Goal: Check status: Verify the current state of an ongoing process or item

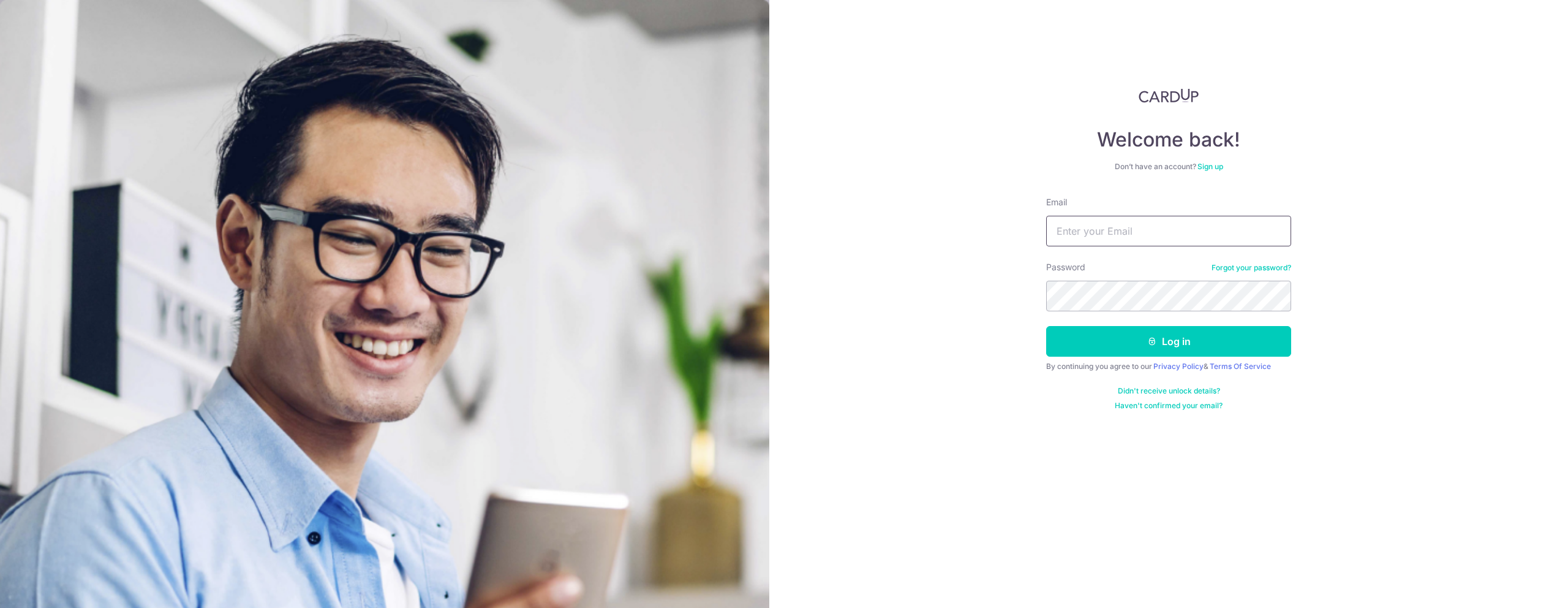
click at [1187, 234] on input "Email" at bounding box center [1168, 231] width 245 height 30
type input "[PERSON_NAME][EMAIL_ADDRESS][DOMAIN_NAME]"
click at [1148, 349] on button "Log in" at bounding box center [1168, 341] width 245 height 30
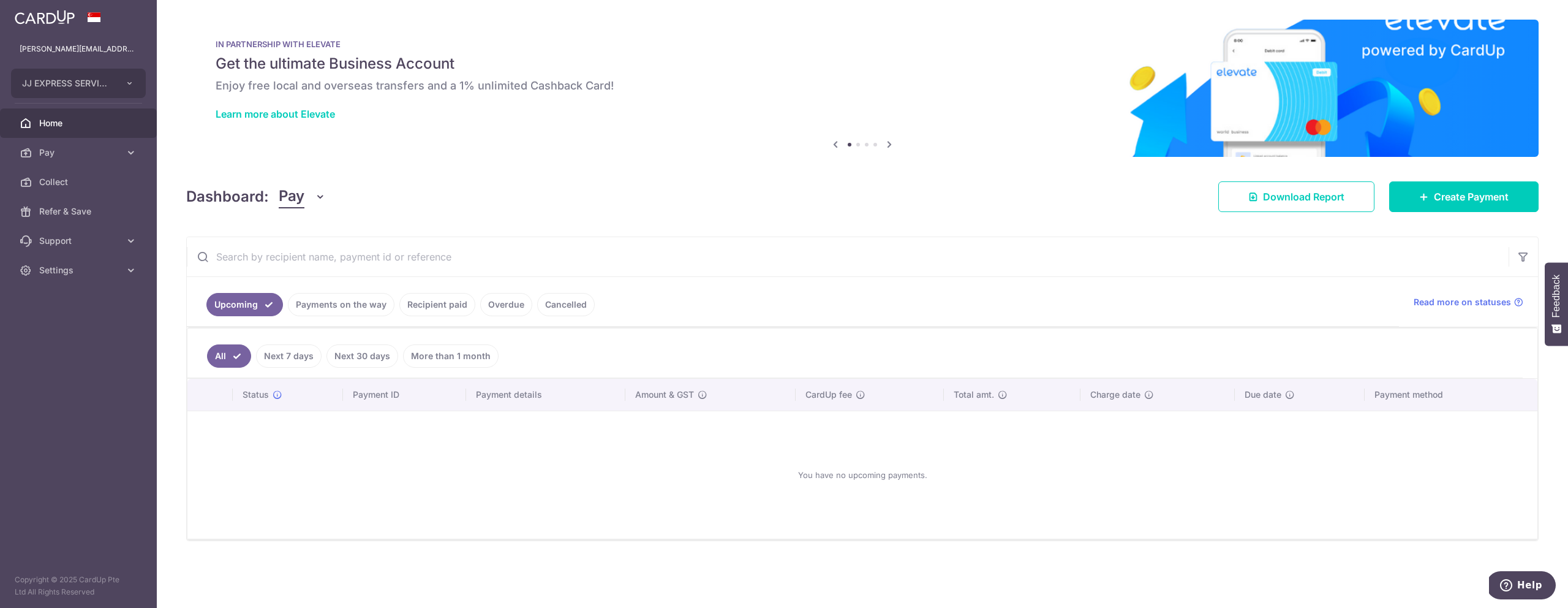
click at [424, 310] on link "Recipient paid" at bounding box center [438, 304] width 76 height 23
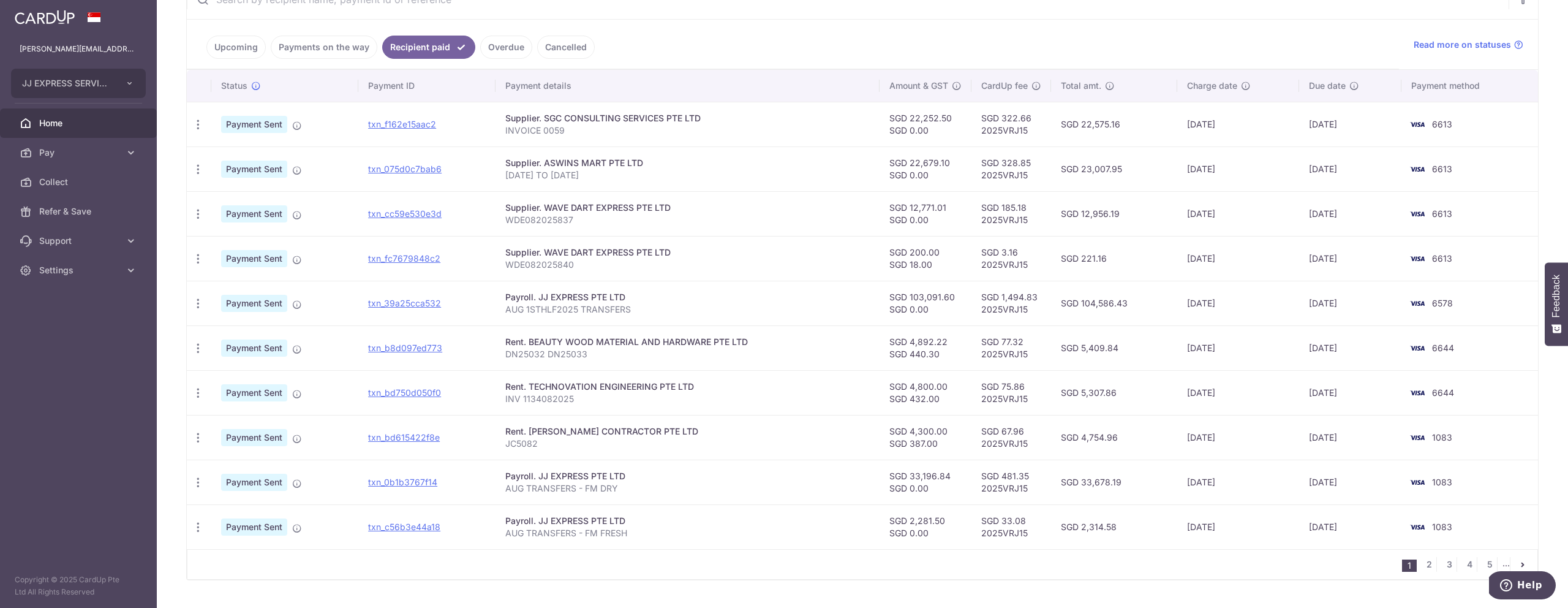
scroll to position [287, 0]
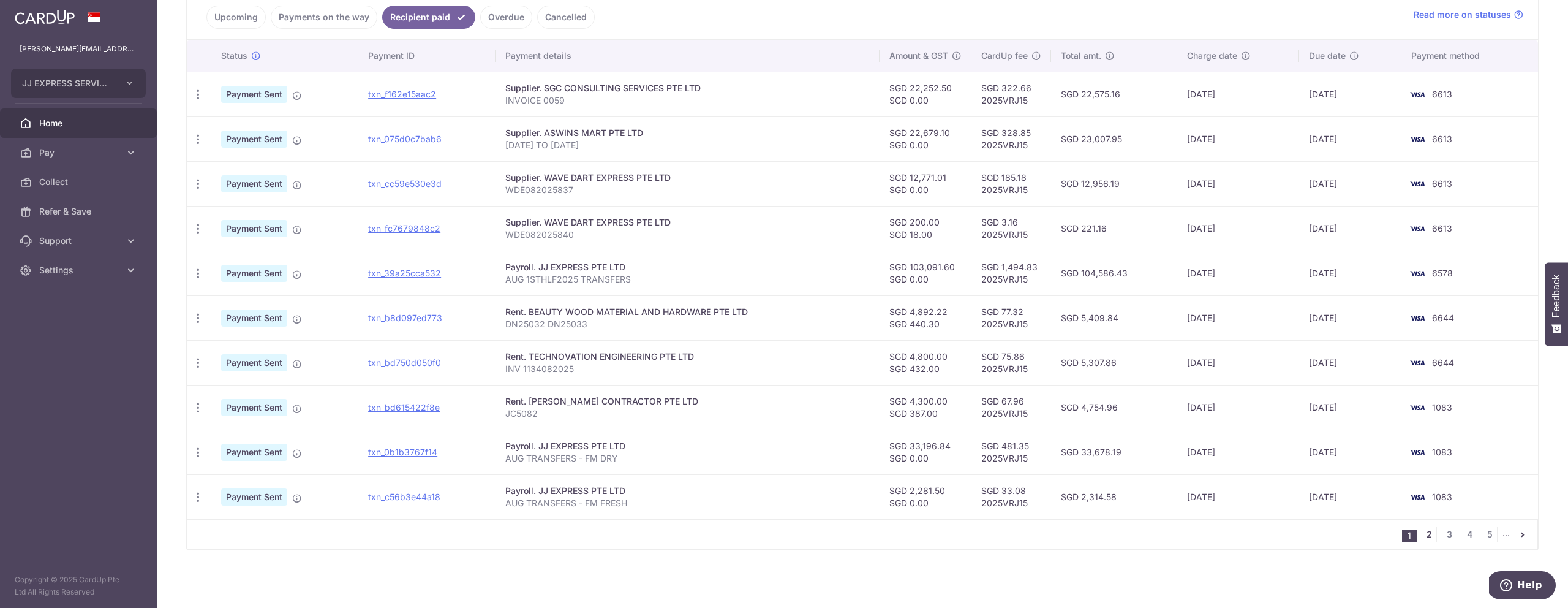
click at [1430, 534] on link "2" at bounding box center [1428, 534] width 15 height 15
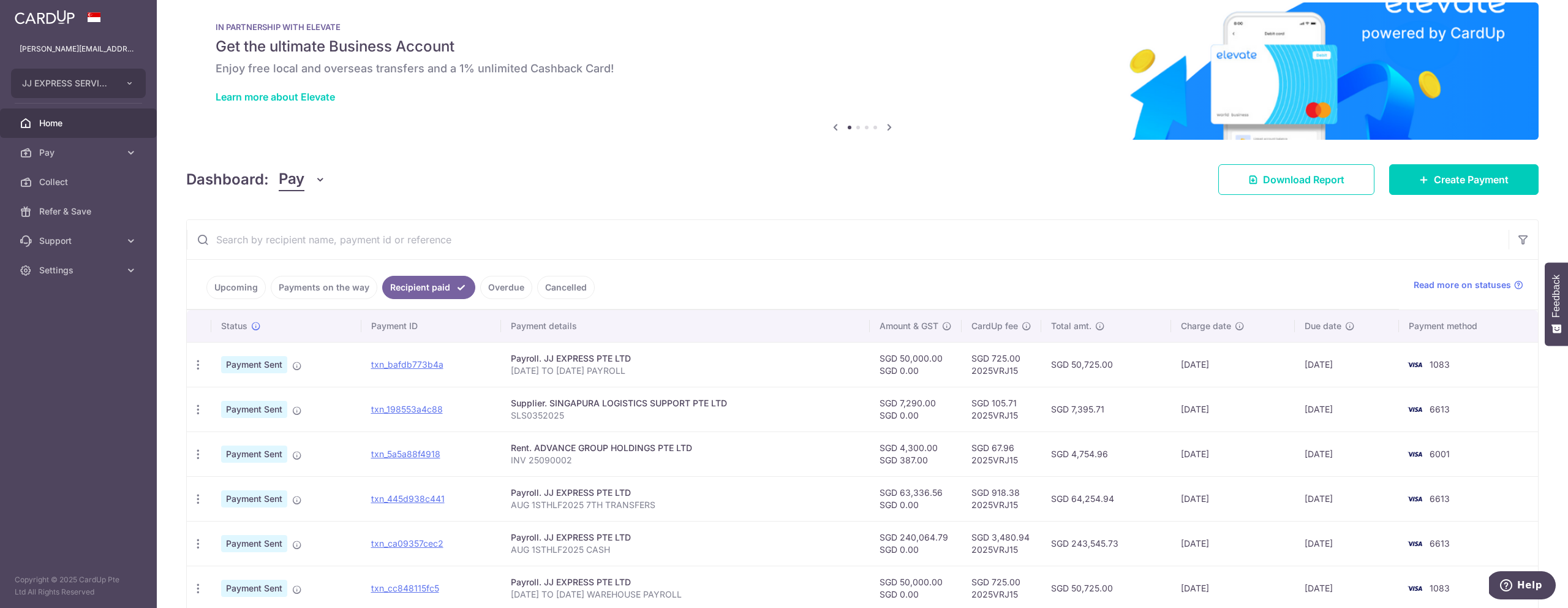
scroll to position [22, 0]
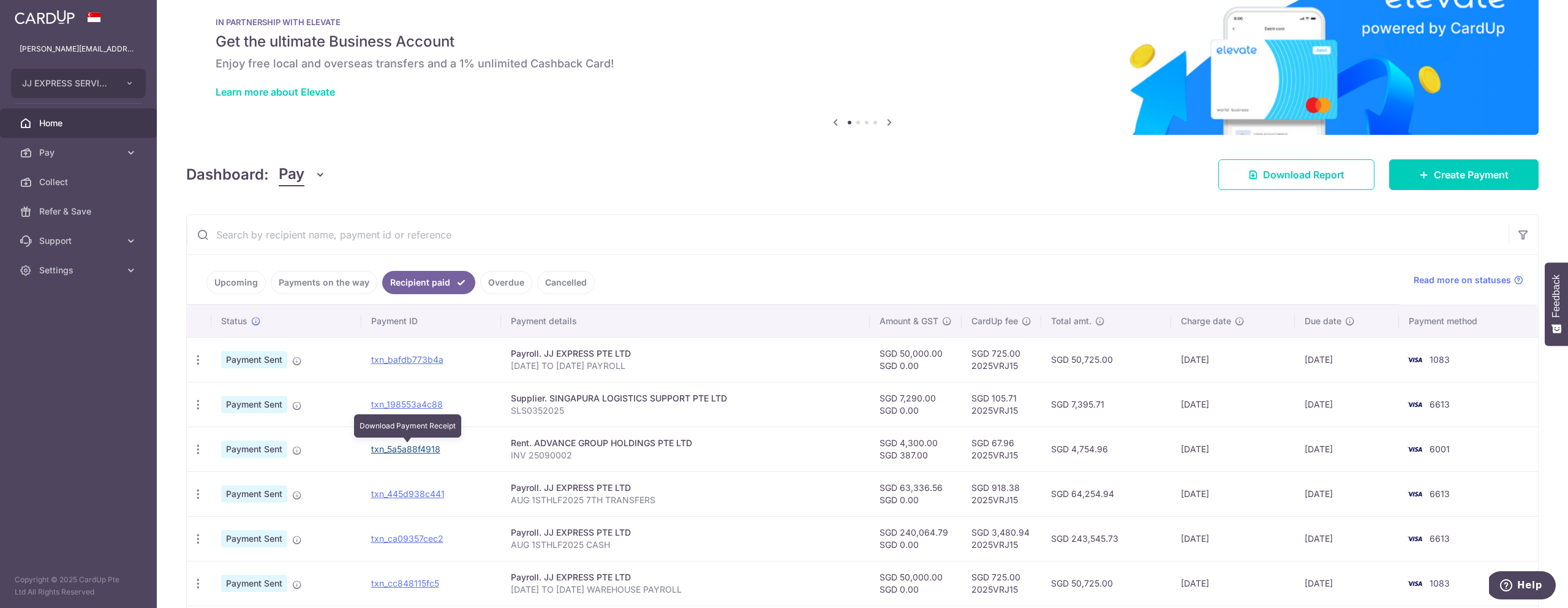
click at [431, 452] on link "txn_5a5a88f4918" at bounding box center [406, 448] width 69 height 10
click at [414, 286] on link "Recipient paid" at bounding box center [428, 282] width 93 height 23
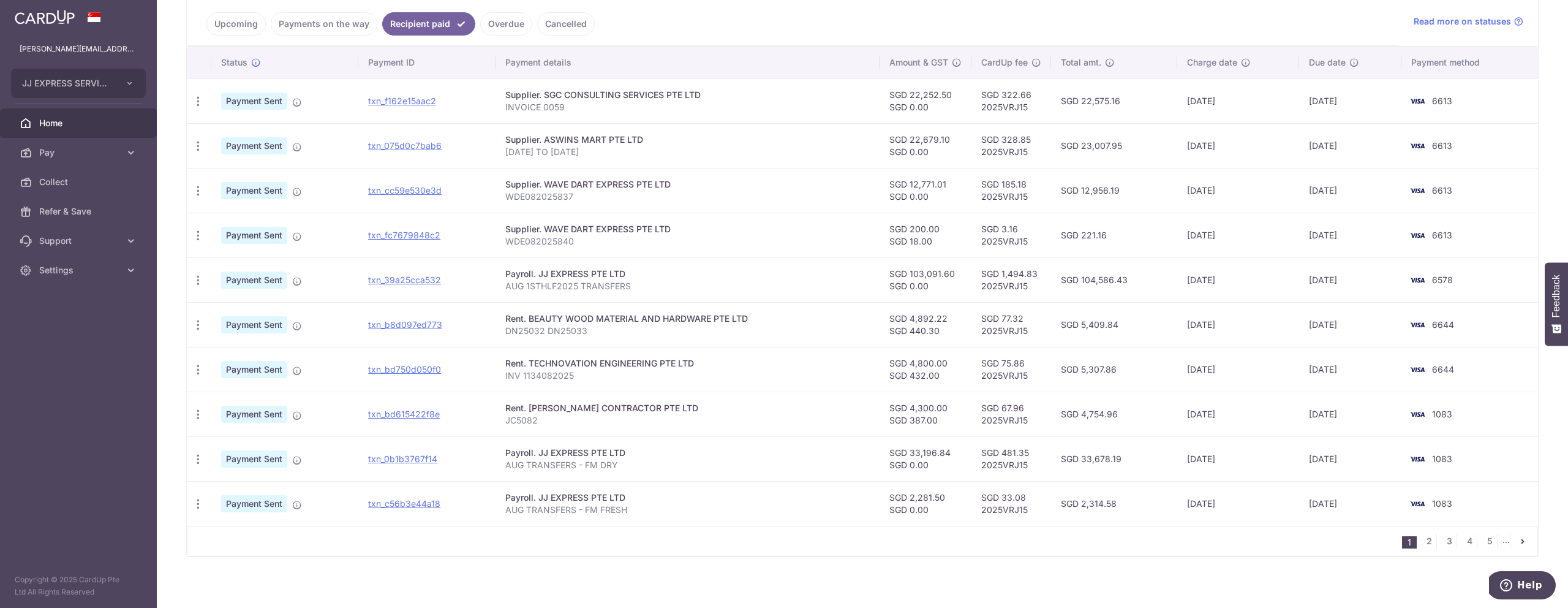
scroll to position [283, 0]
click at [1428, 538] on link "2" at bounding box center [1428, 539] width 15 height 15
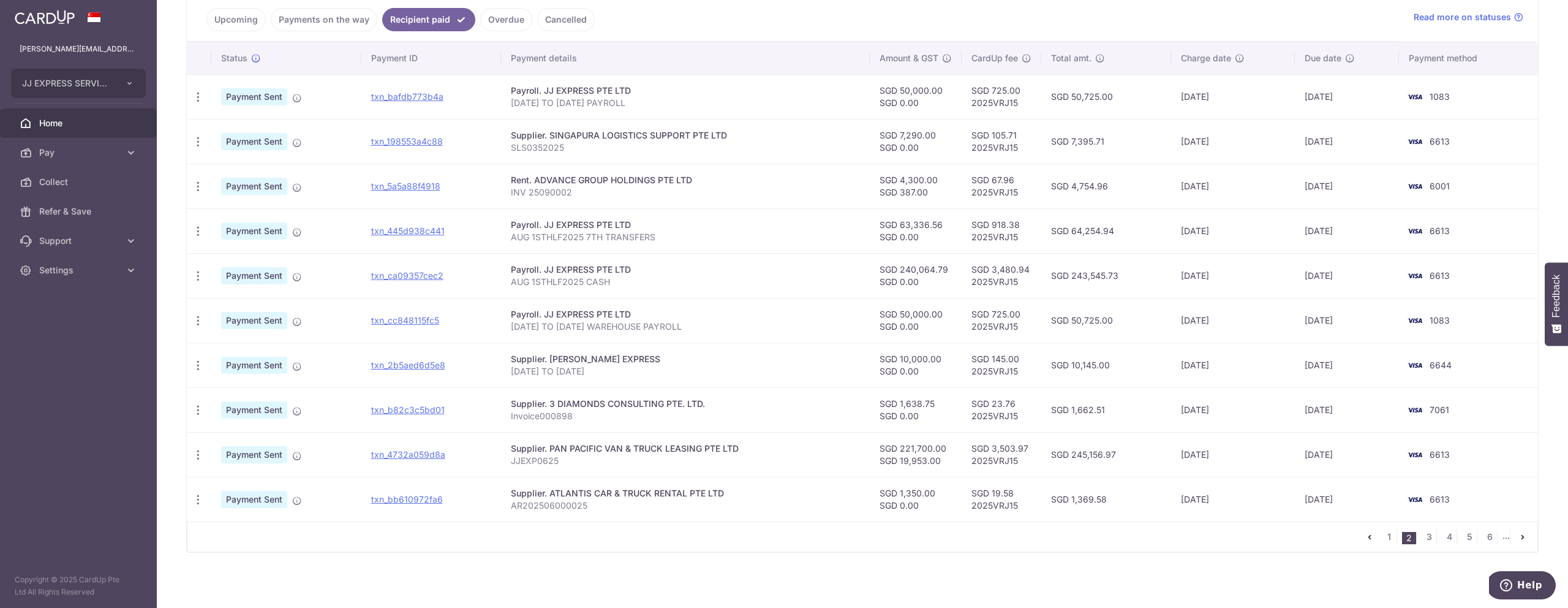
scroll to position [287, 0]
click at [1430, 532] on link "3" at bounding box center [1428, 534] width 15 height 15
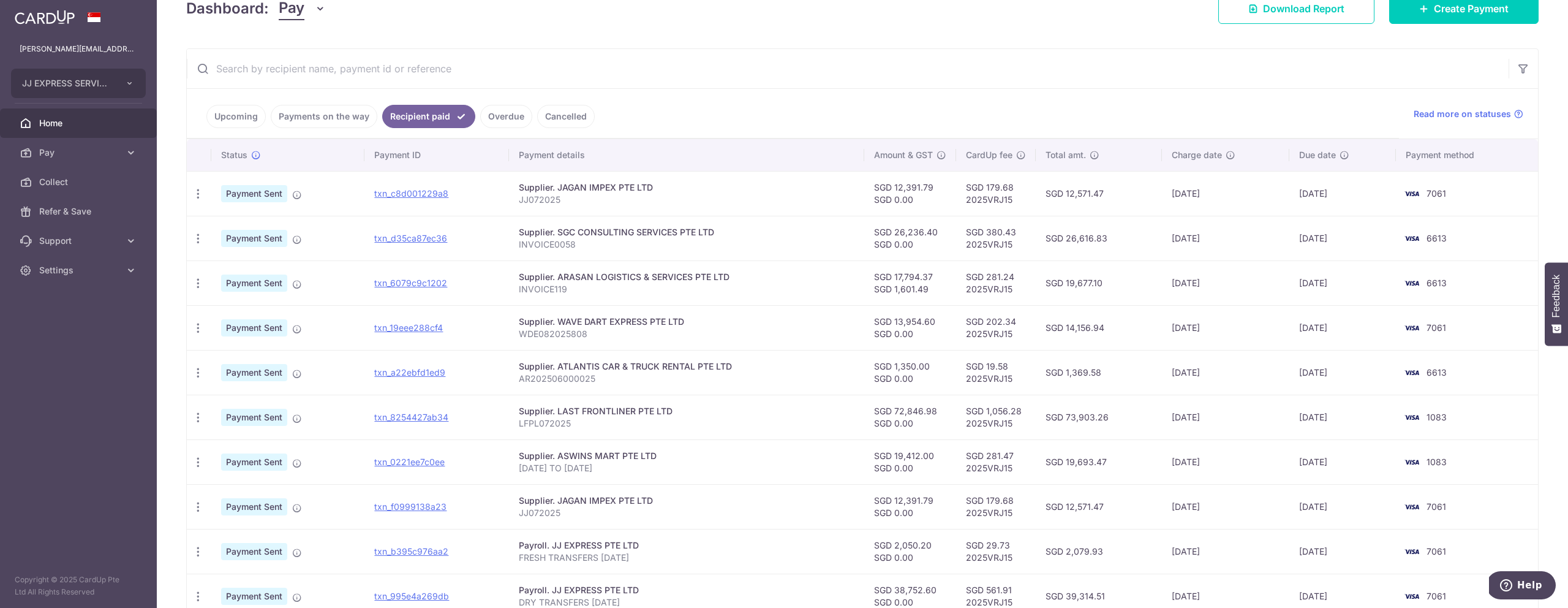
scroll to position [247, 0]
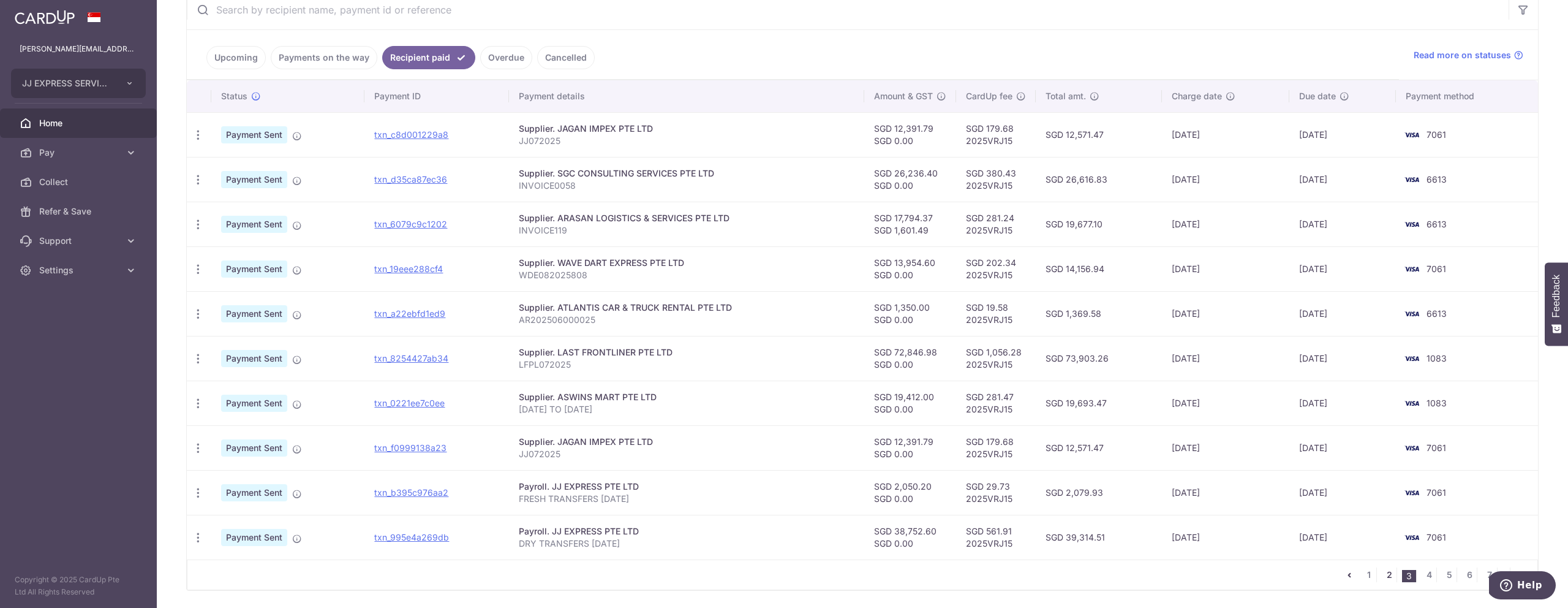
click at [1391, 575] on link "2" at bounding box center [1389, 574] width 15 height 15
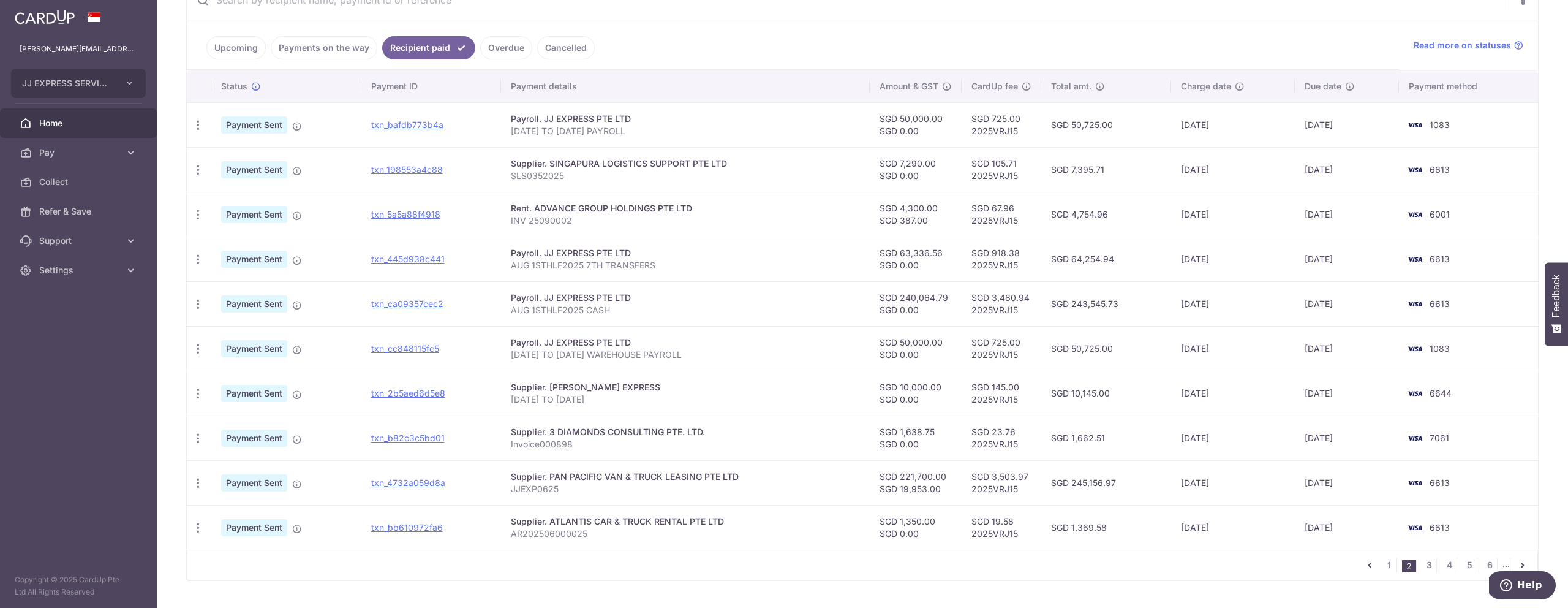
scroll to position [258, 0]
click at [1387, 561] on link "1" at bounding box center [1389, 563] width 15 height 15
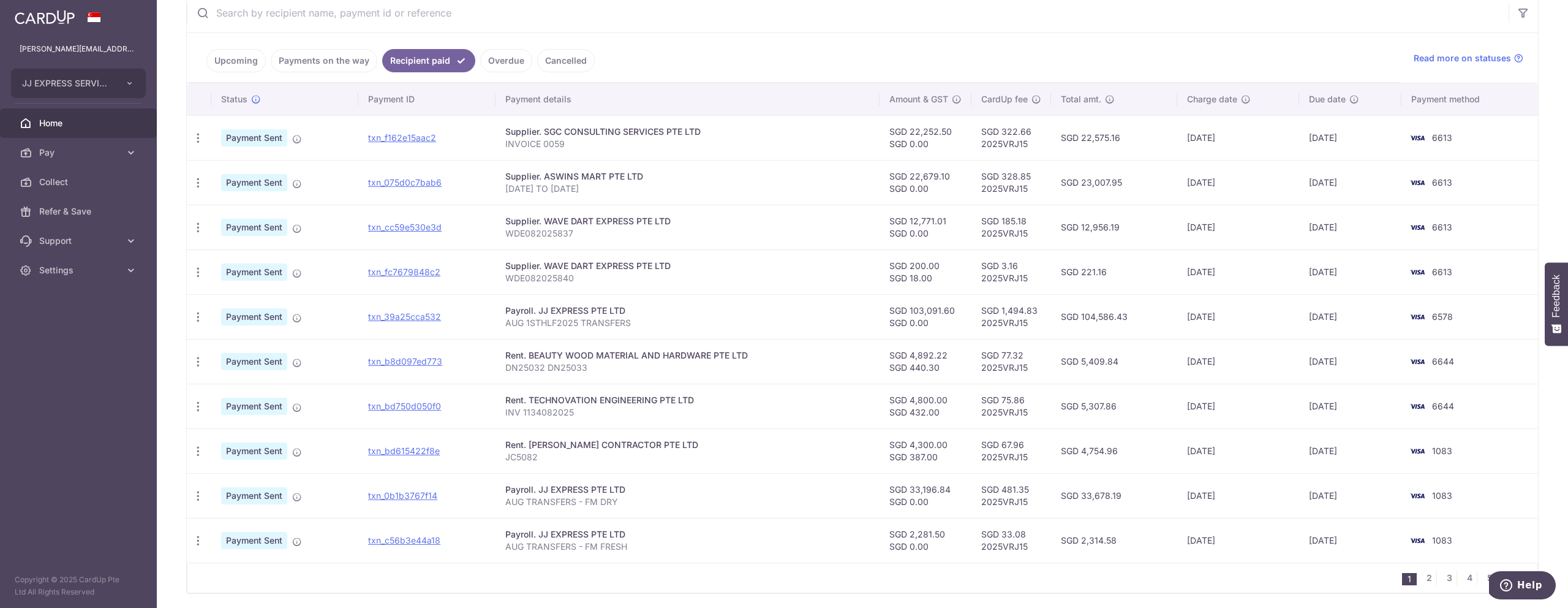
scroll to position [255, 0]
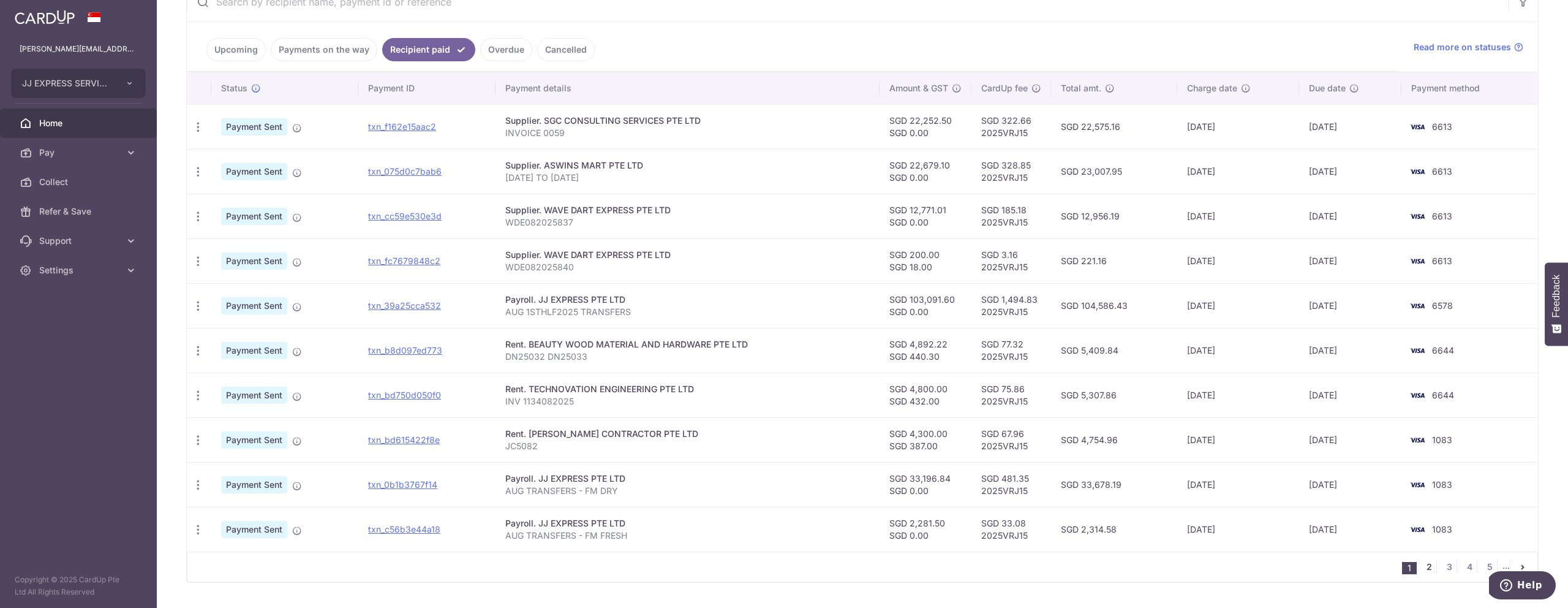
click at [1427, 565] on link "2" at bounding box center [1428, 566] width 15 height 15
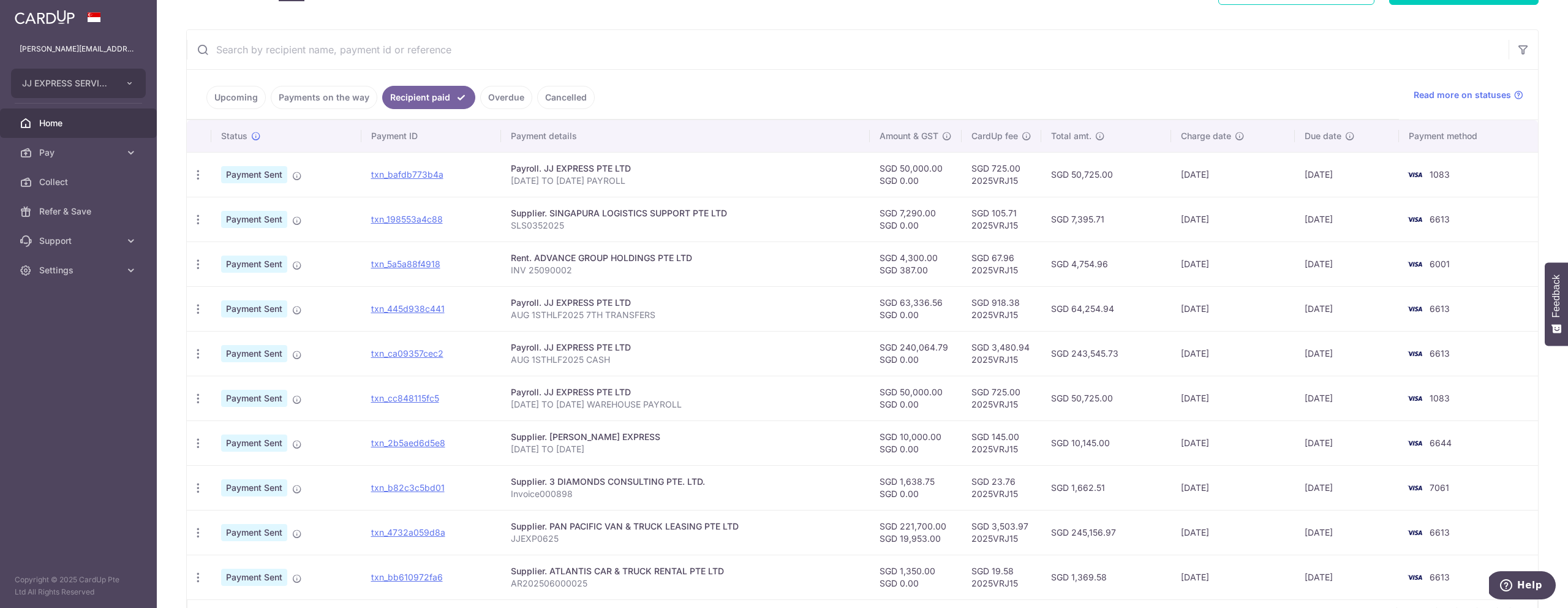
scroll to position [287, 0]
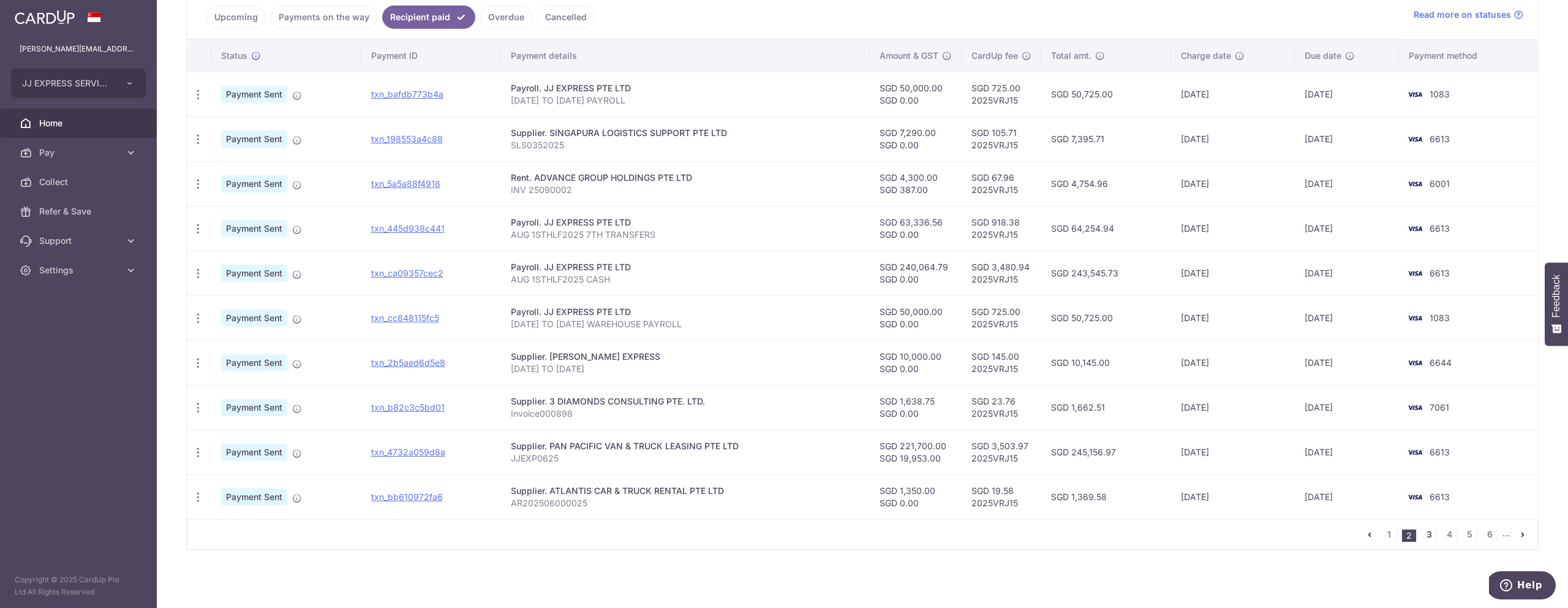
click at [1430, 535] on link "3" at bounding box center [1428, 534] width 15 height 15
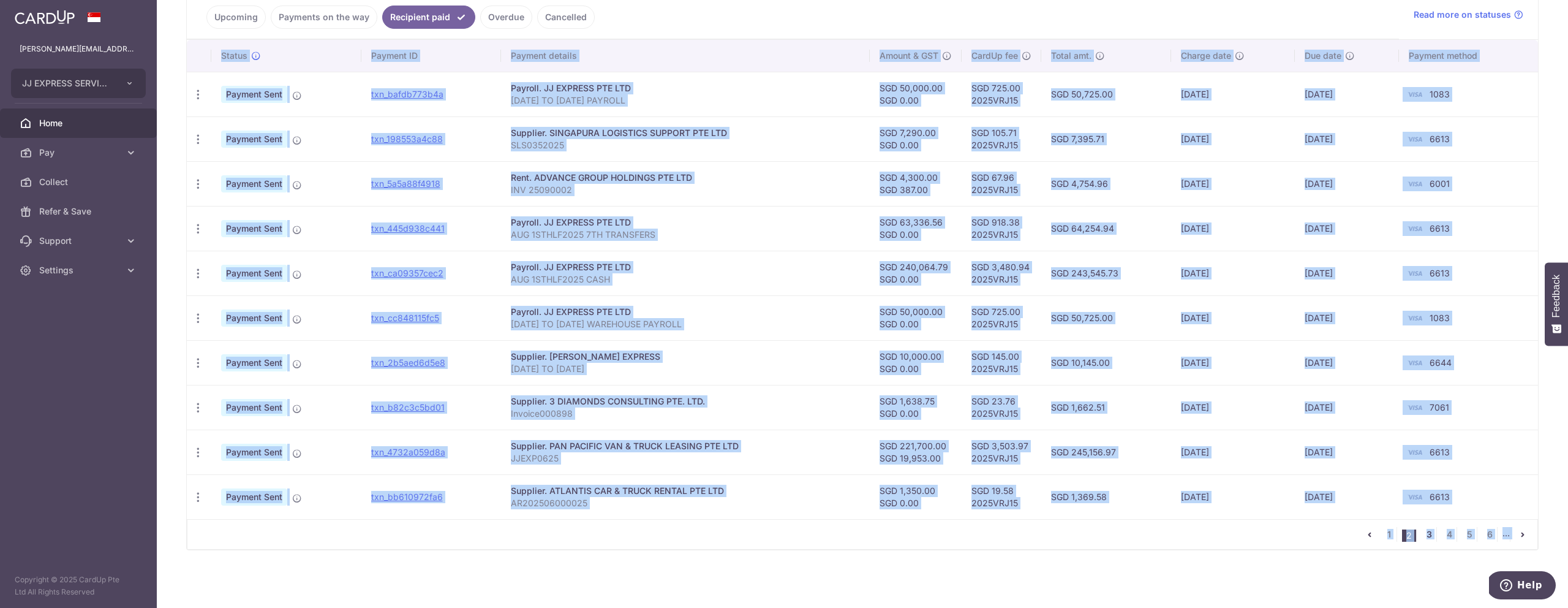
click at [1430, 535] on div "× Pause Schedule Pause all future payments in this series Pause just this one p…" at bounding box center [862, 304] width 1411 height 608
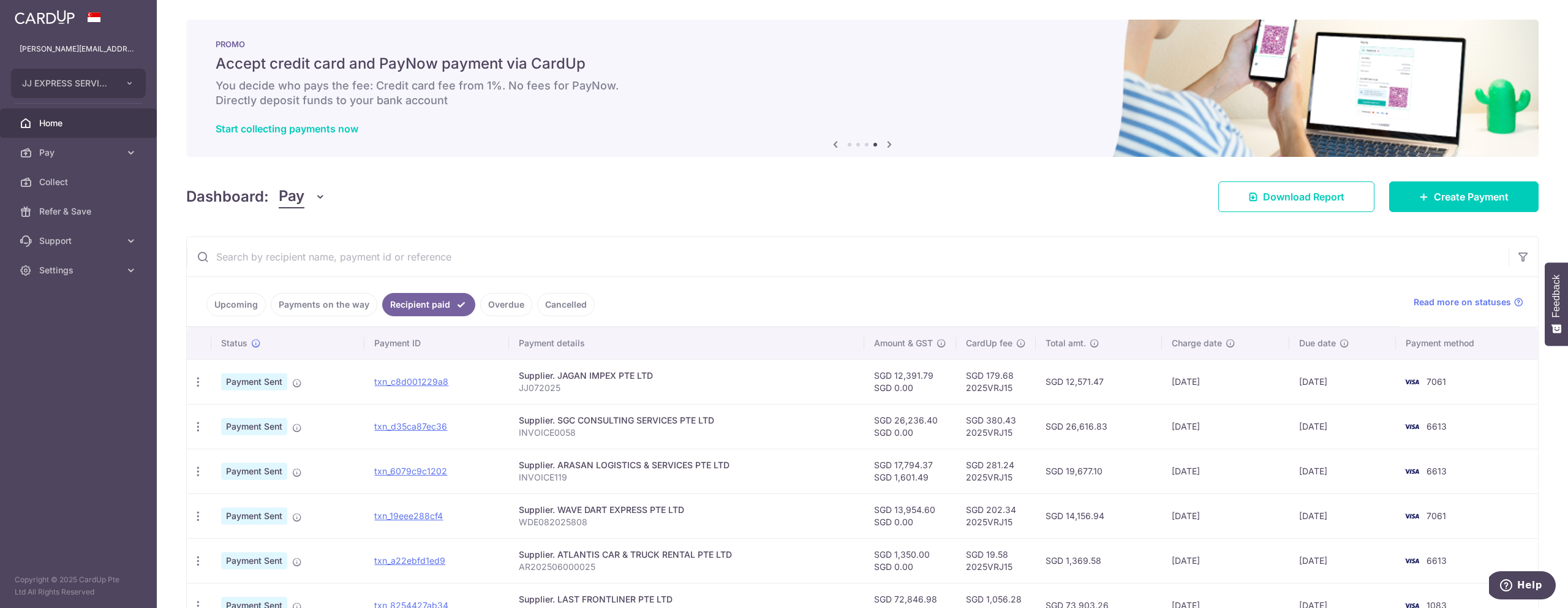
click at [801, 232] on div "× Pause Schedule Pause all future payments in this series Pause just this one p…" at bounding box center [862, 304] width 1411 height 608
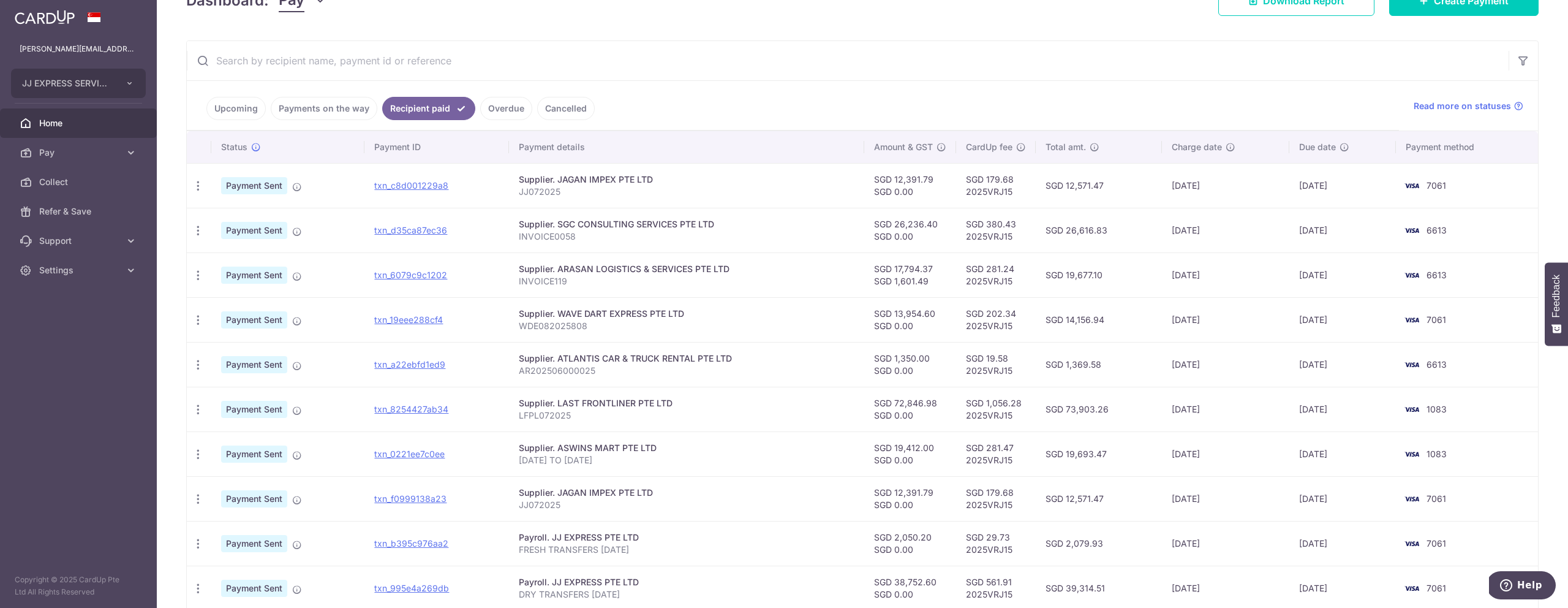
scroll to position [232, 0]
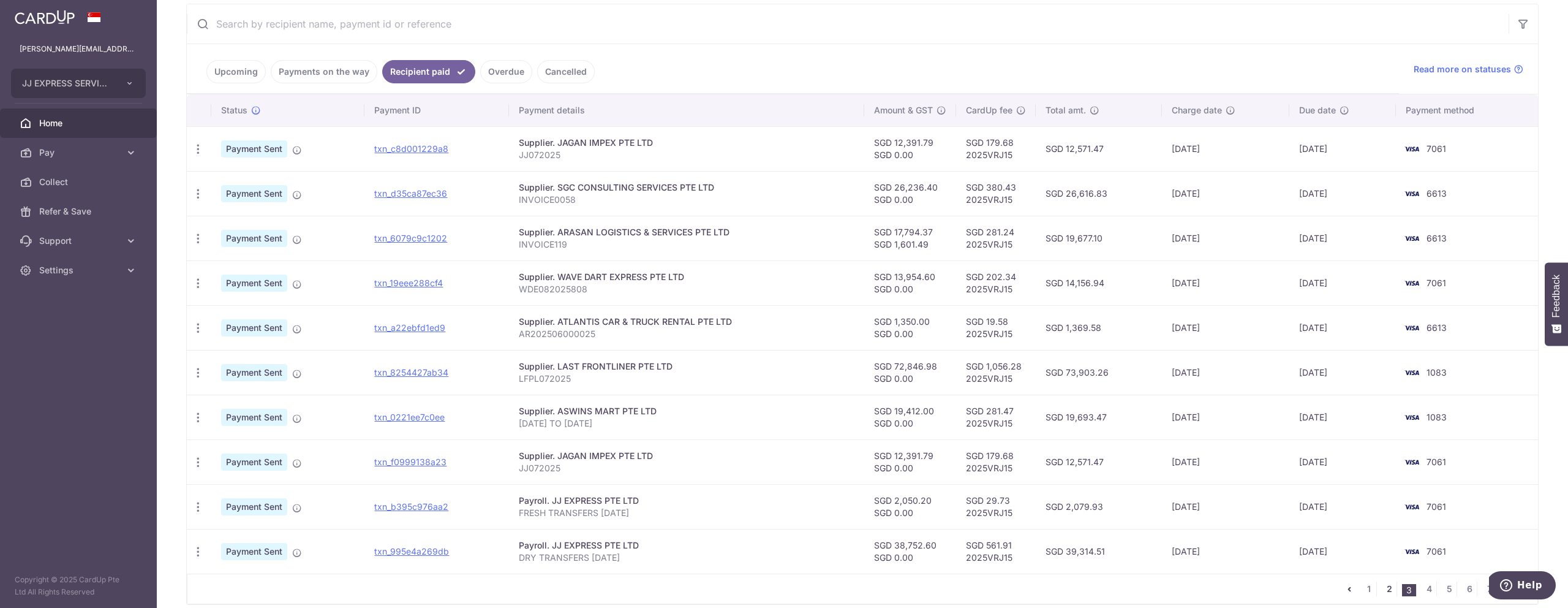
click at [1390, 592] on link "2" at bounding box center [1389, 588] width 15 height 15
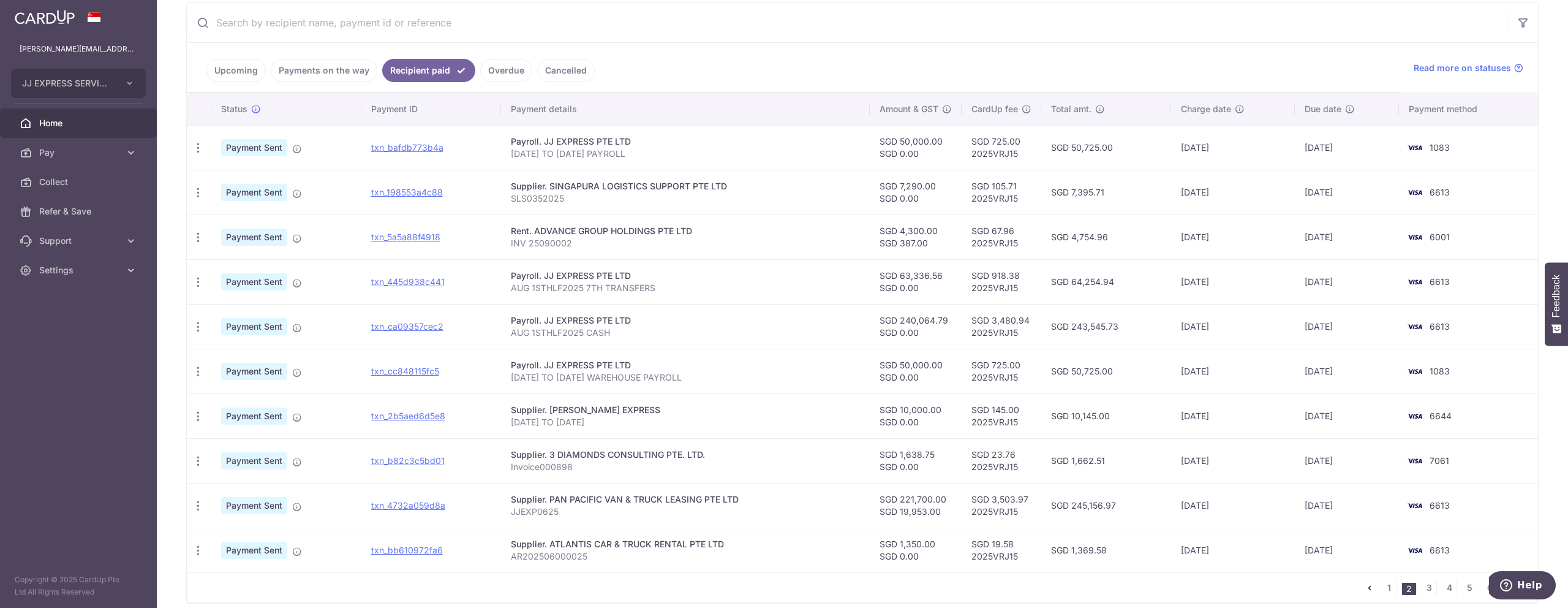
scroll to position [237, 0]
click at [1428, 587] on link "3" at bounding box center [1428, 585] width 15 height 15
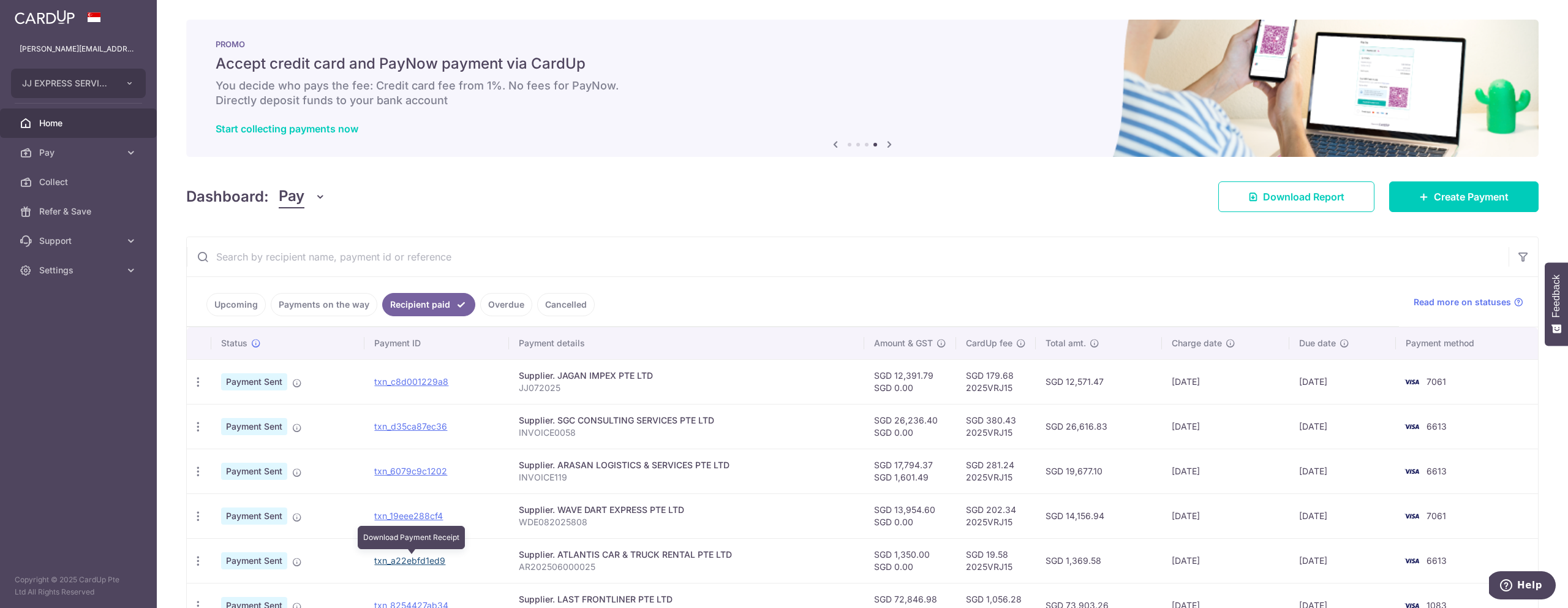
click at [420, 560] on link "txn_a22ebfd1ed9" at bounding box center [410, 560] width 71 height 10
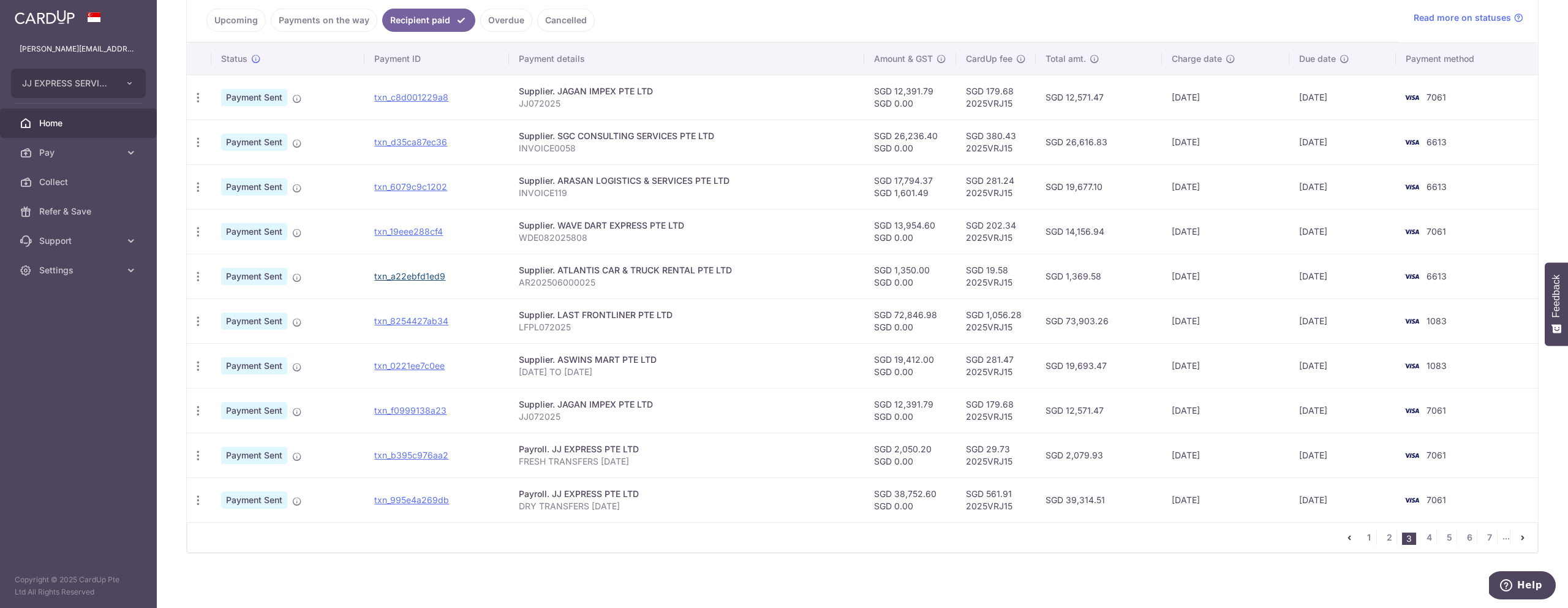
scroll to position [287, 0]
click at [1395, 535] on link "2" at bounding box center [1389, 534] width 15 height 15
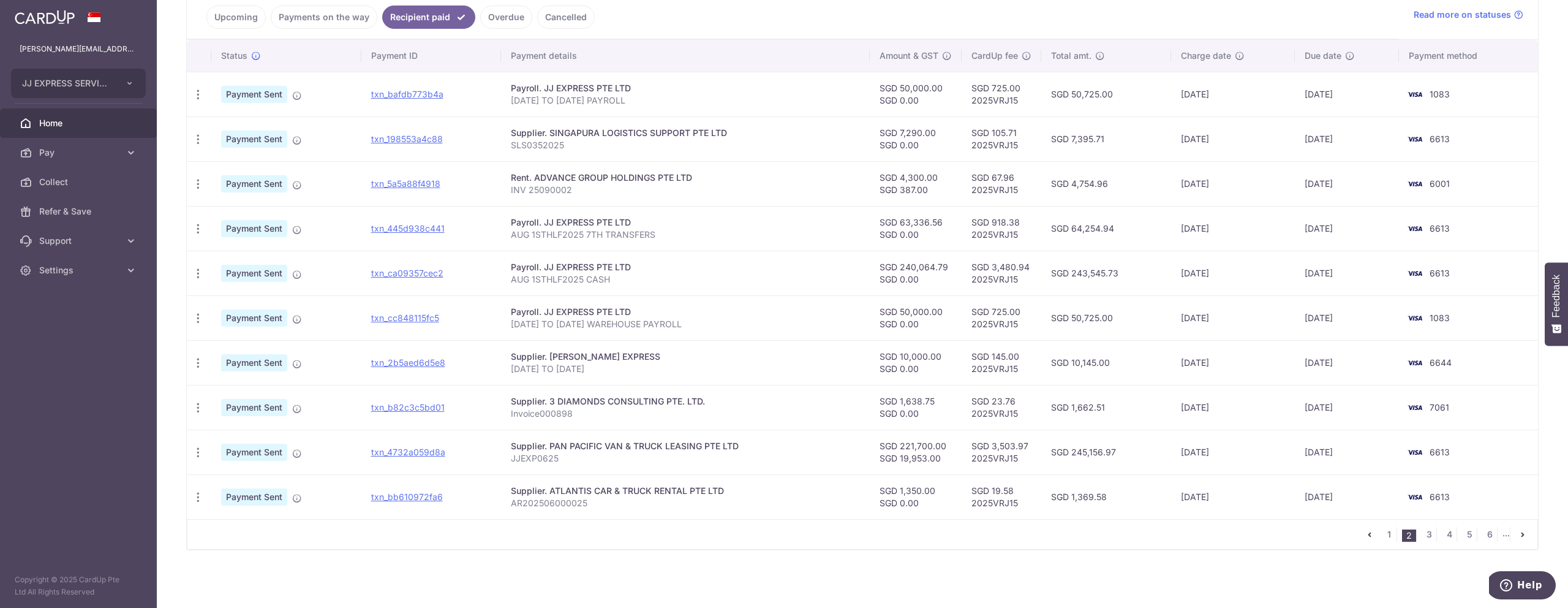
scroll to position [287, 0]
click at [425, 498] on link "txn_bb610972fa6" at bounding box center [407, 497] width 72 height 10
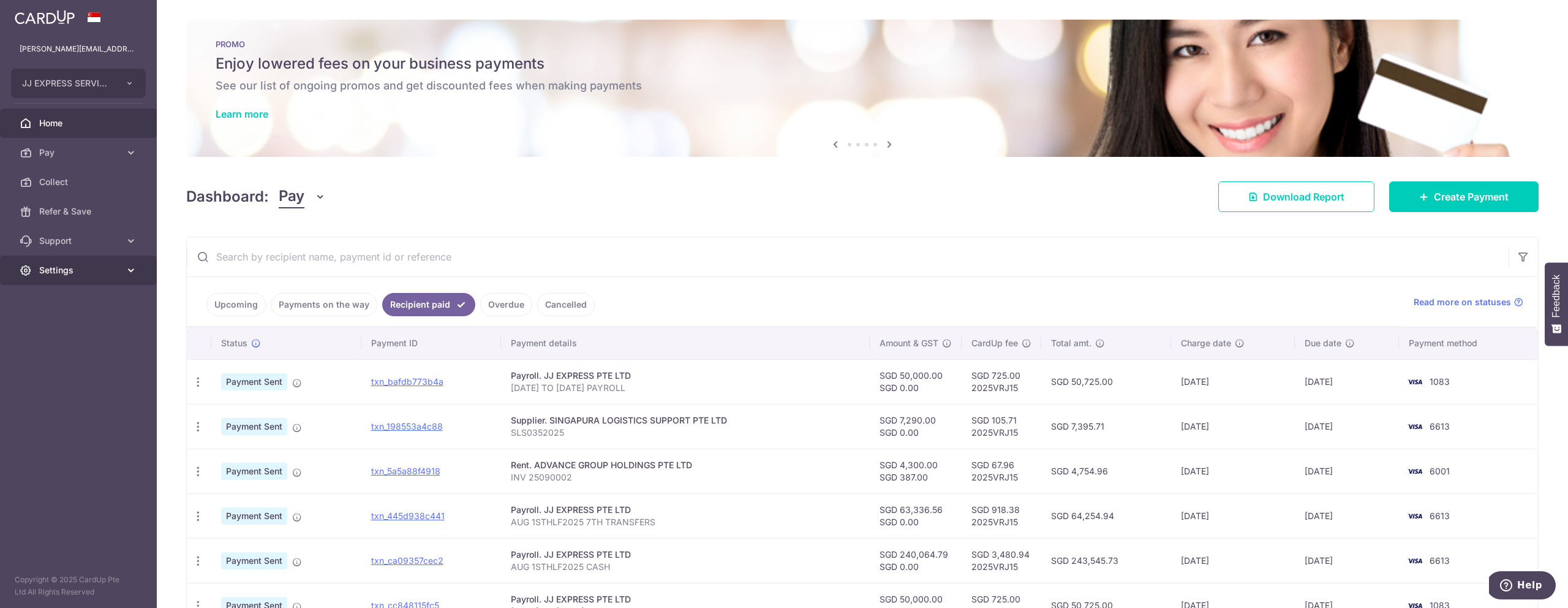
click at [103, 280] on link "Settings" at bounding box center [78, 271] width 157 height 29
click at [60, 327] on span "Logout" at bounding box center [79, 329] width 81 height 12
